Goal: Obtain resource: Obtain resource

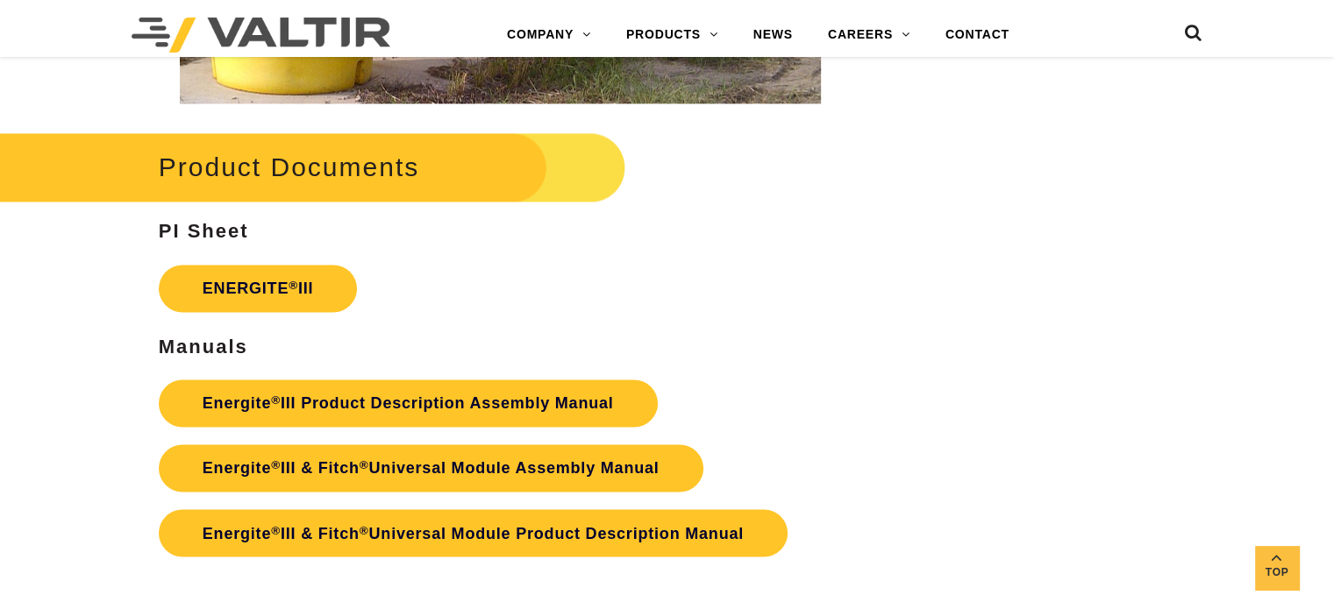
scroll to position [2827, 0]
click at [302, 279] on link "ENERGITE ® III" at bounding box center [258, 288] width 199 height 47
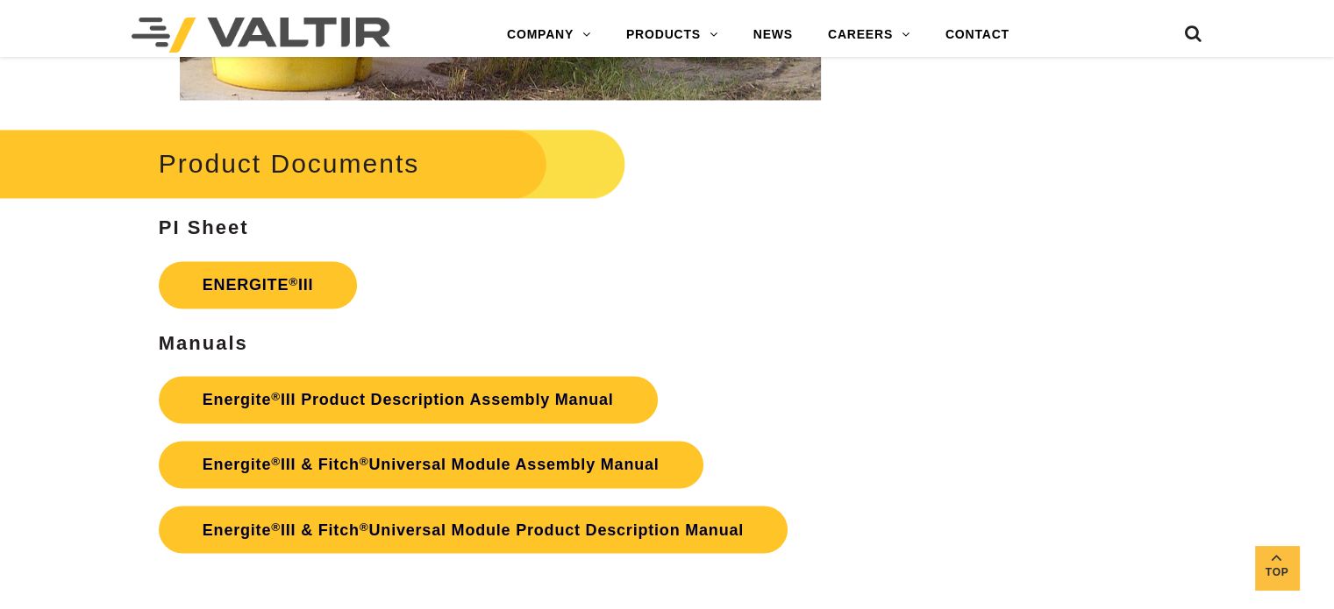
scroll to position [2827, 0]
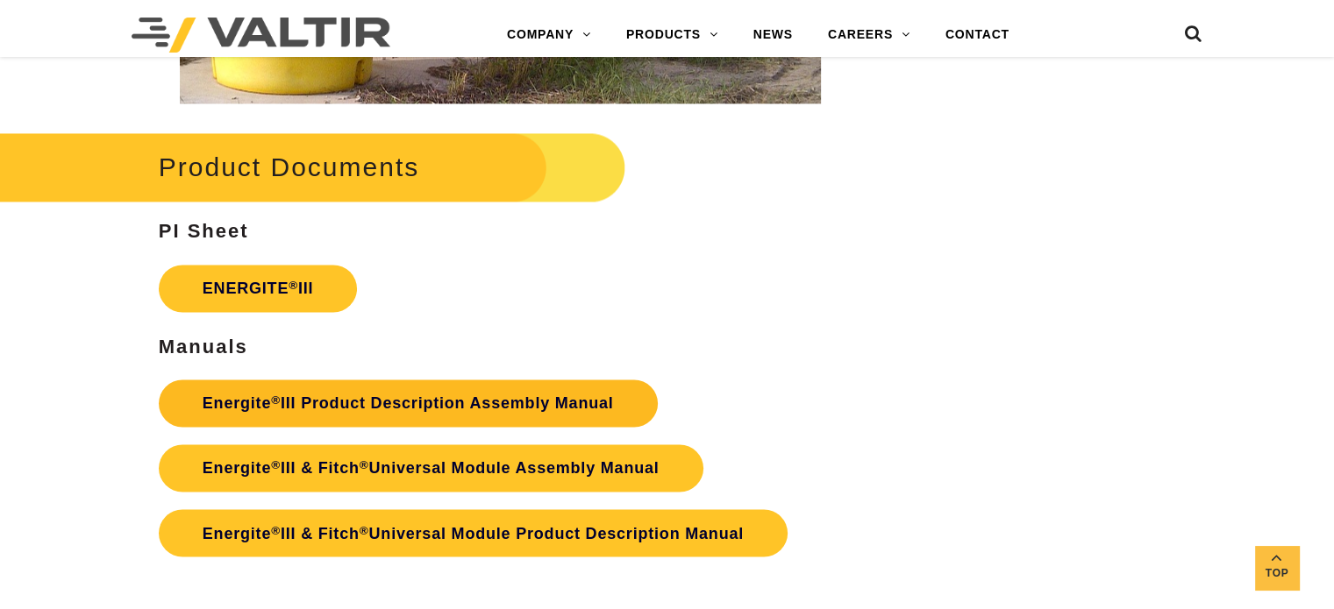
click at [394, 409] on link "Energite ® III Product Description Assembly Manual" at bounding box center [408, 403] width 499 height 47
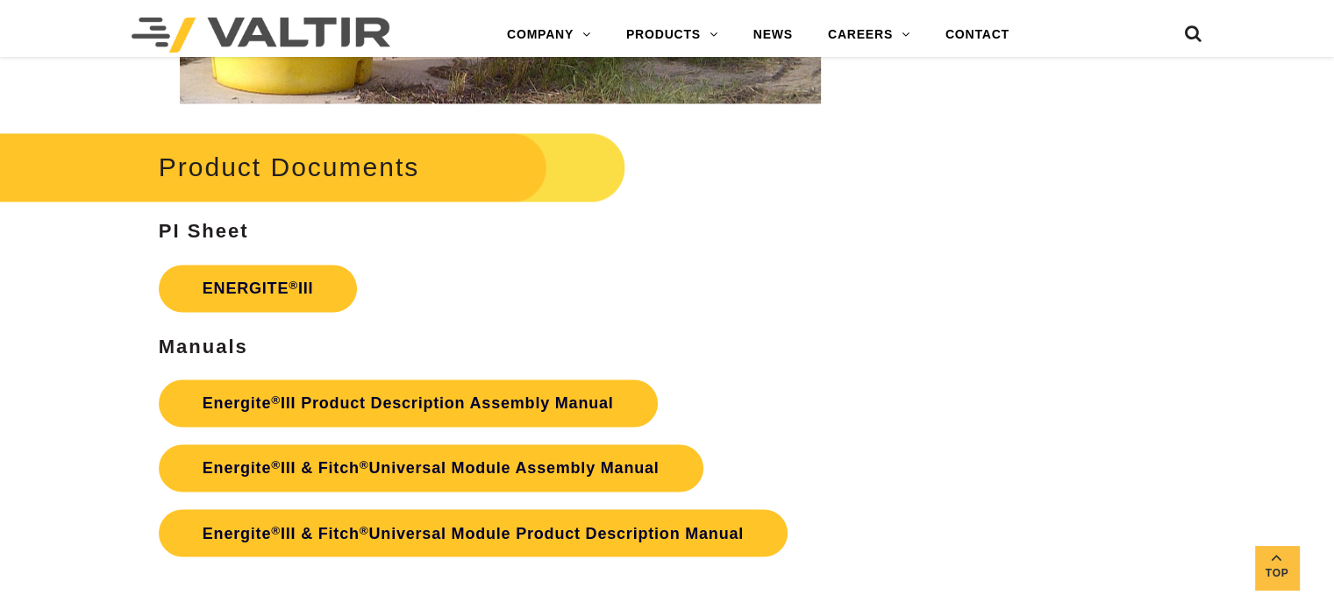
scroll to position [2827, 0]
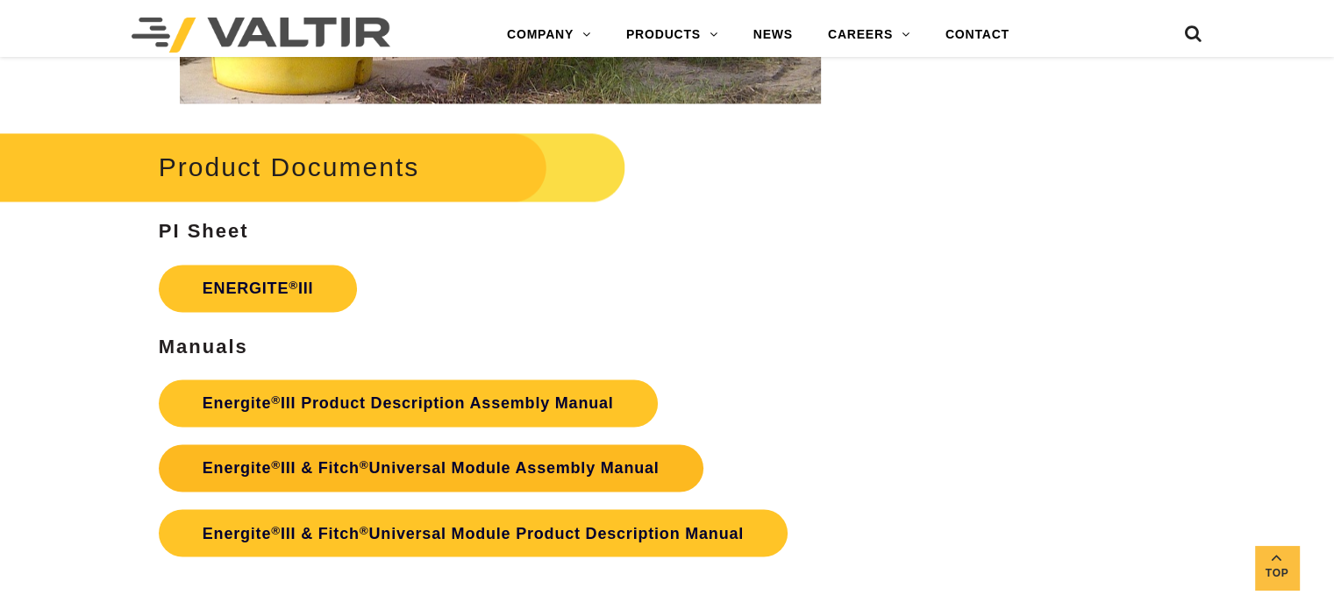
click at [365, 464] on sup "®" at bounding box center [364, 465] width 10 height 13
